Goal: Information Seeking & Learning: Check status

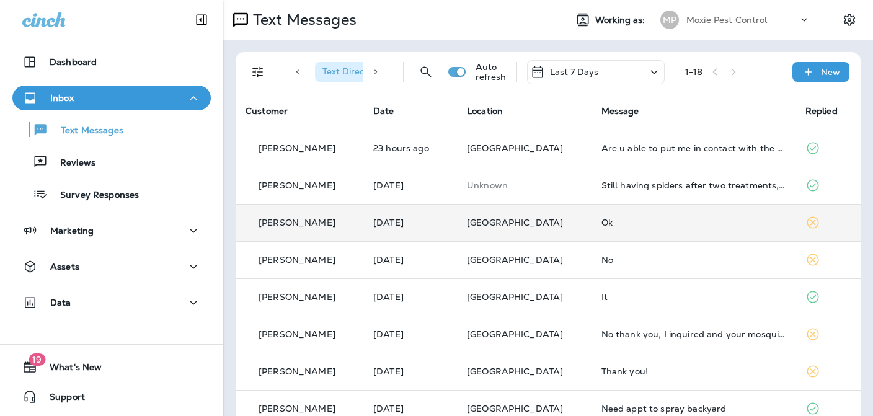
click at [582, 223] on td "[GEOGRAPHIC_DATA]" at bounding box center [524, 222] width 135 height 37
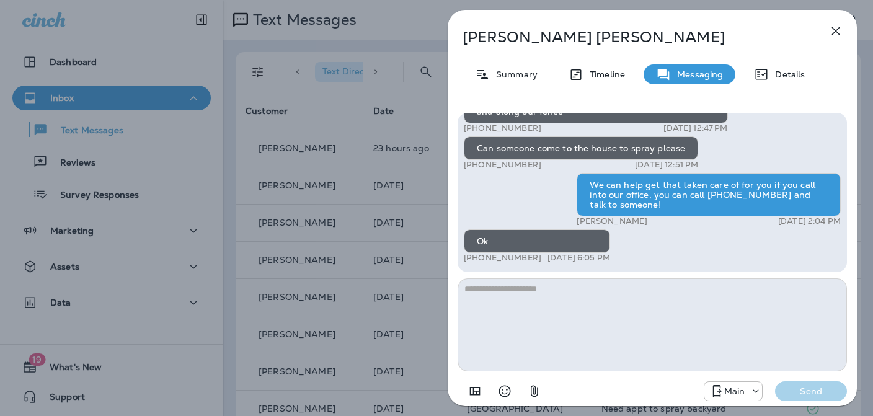
click at [835, 34] on icon "button" at bounding box center [835, 31] width 15 height 15
